Goal: Task Accomplishment & Management: Manage account settings

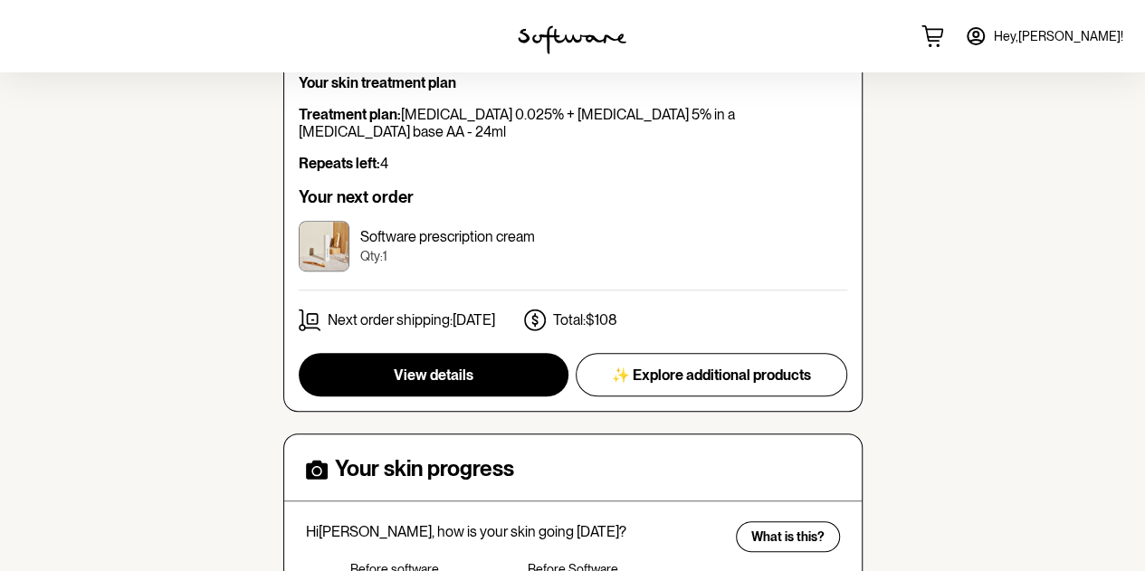
scroll to position [362, 0]
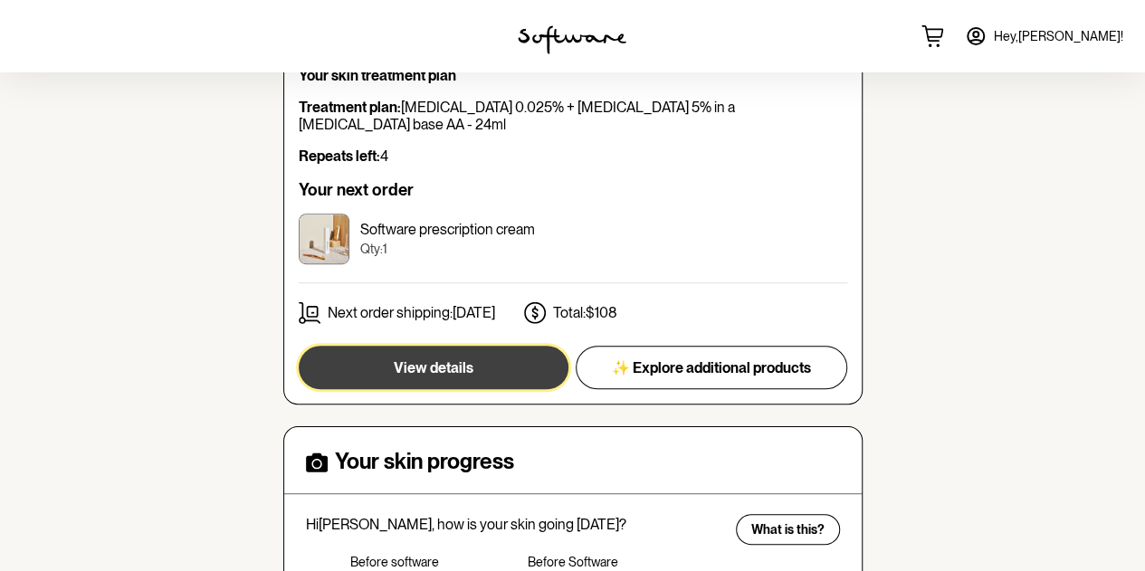
click at [415, 346] on button "View details" at bounding box center [434, 367] width 270 height 43
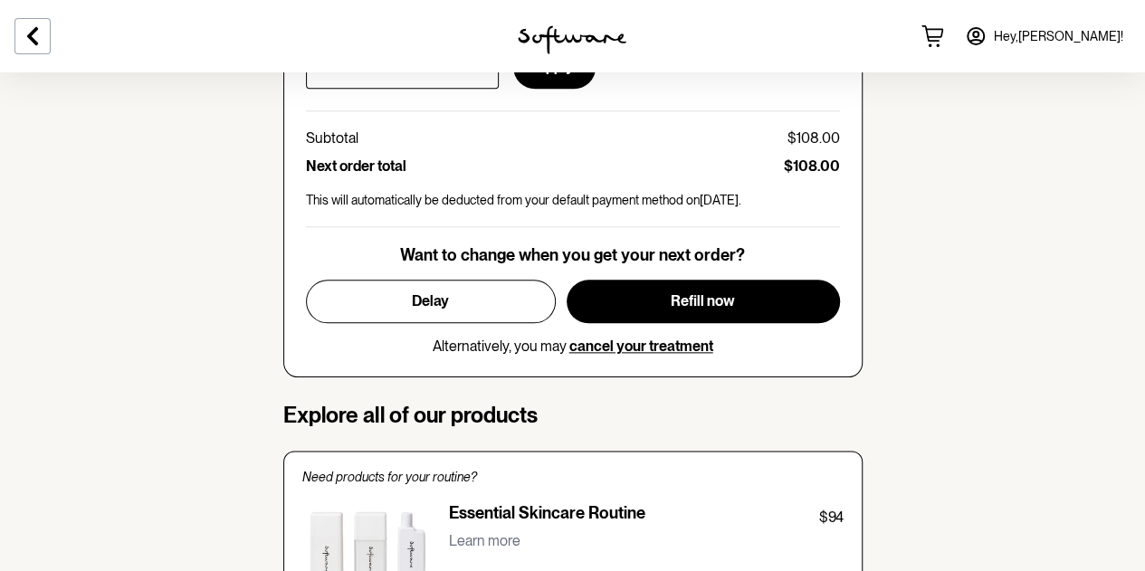
scroll to position [995, 0]
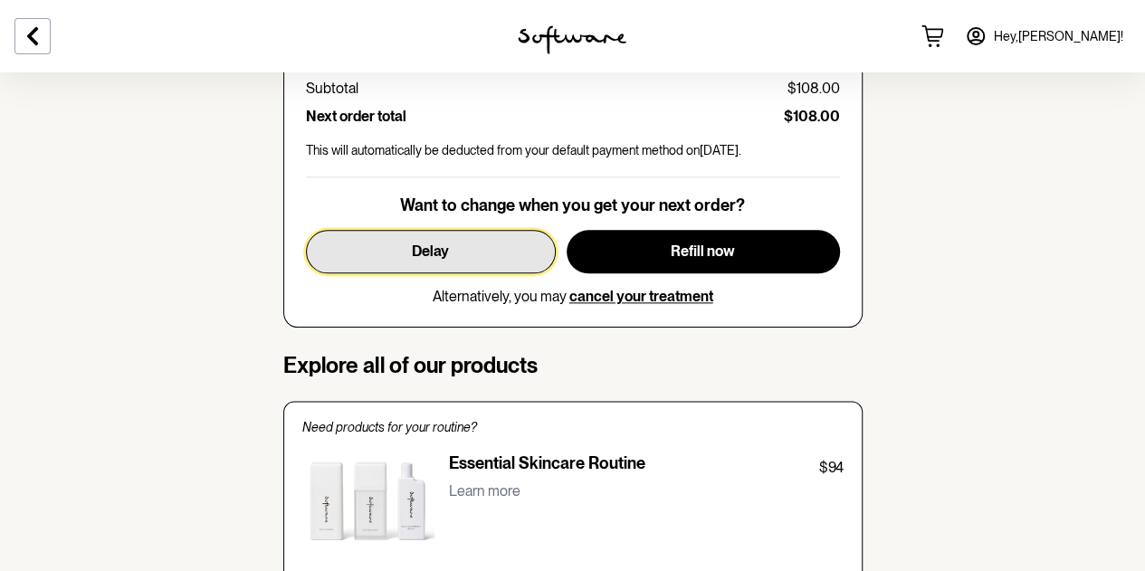
click at [460, 250] on button "Delay" at bounding box center [431, 251] width 250 height 43
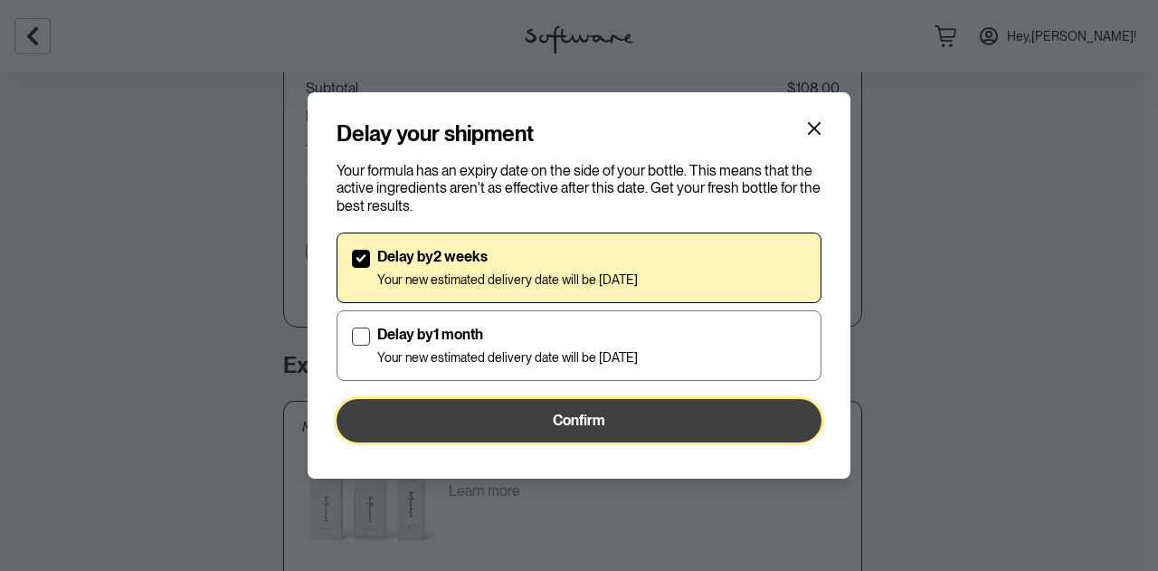
click at [459, 409] on button "Confirm" at bounding box center [579, 420] width 485 height 43
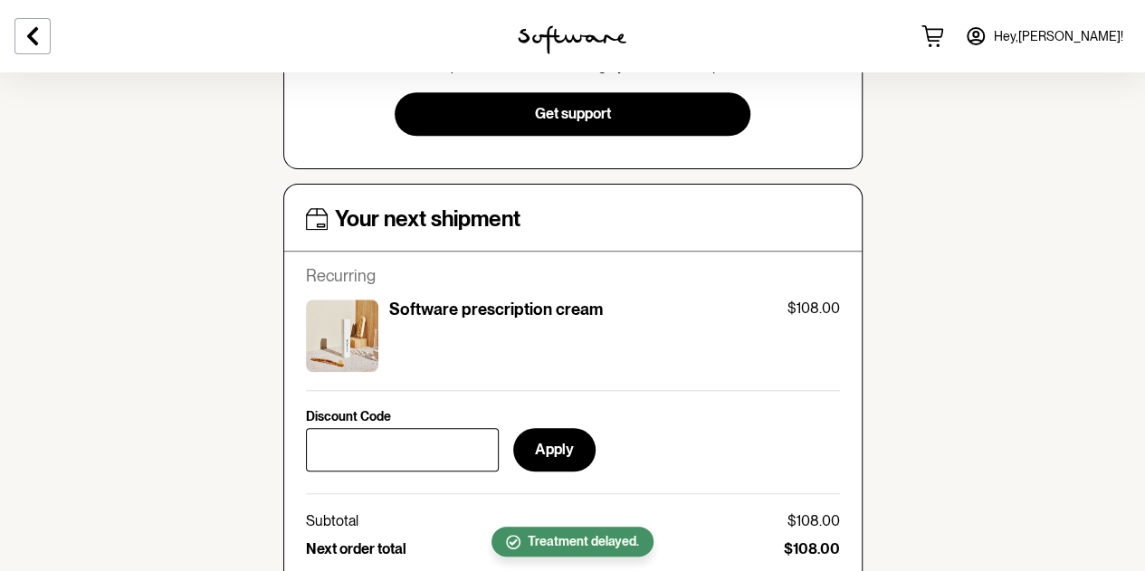
scroll to position [543, 0]
